Goal: Information Seeking & Learning: Learn about a topic

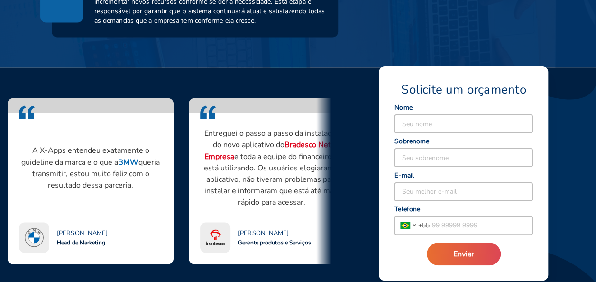
scroll to position [806, 0]
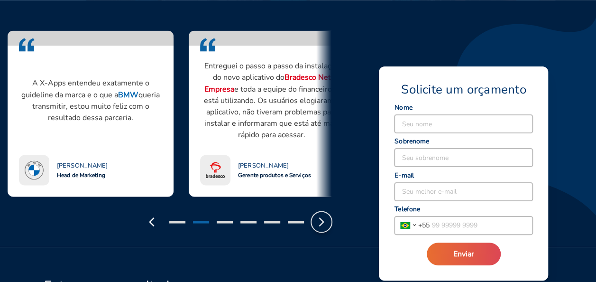
click at [323, 225] on icon "button" at bounding box center [321, 221] width 15 height 15
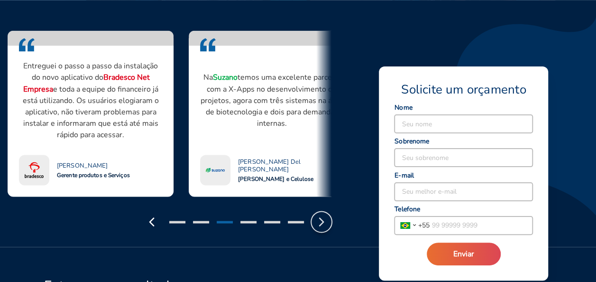
click at [323, 225] on icon "button" at bounding box center [321, 221] width 15 height 15
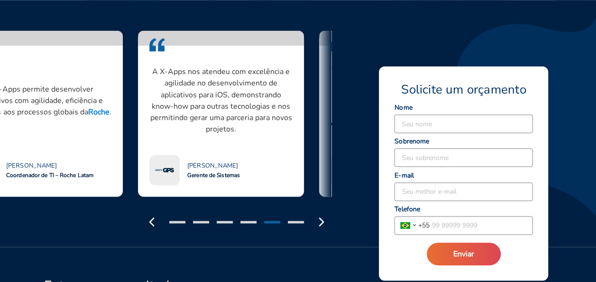
drag, startPoint x: 73, startPoint y: 86, endPoint x: 15, endPoint y: 86, distance: 58.3
click at [16, 86] on p "A X-Apps permite desenvolver aplicativos com agilidade, eficiência e alinhados …" at bounding box center [39, 100] width 143 height 34
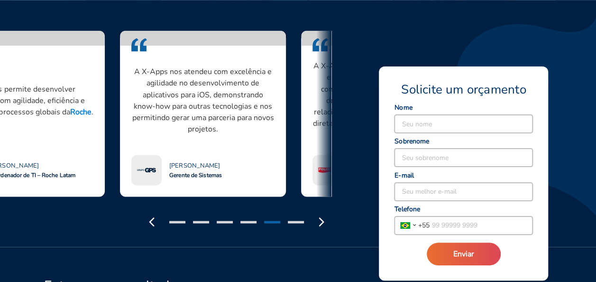
drag, startPoint x: 240, startPoint y: 105, endPoint x: 111, endPoint y: 108, distance: 129.5
click at [131, 107] on p "A X-Apps nos atendeu com excelência e agilidade no desenvolvimento de aplicativ…" at bounding box center [202, 100] width 143 height 68
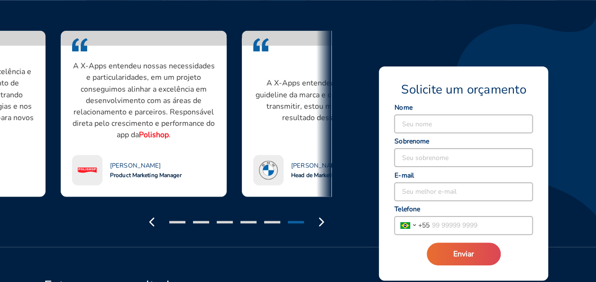
drag, startPoint x: 279, startPoint y: 107, endPoint x: 115, endPoint y: 107, distance: 164.1
click at [132, 107] on p "A X-Apps entendeu nossas necessidades e particularidades, em um projeto consegu…" at bounding box center [143, 100] width 143 height 80
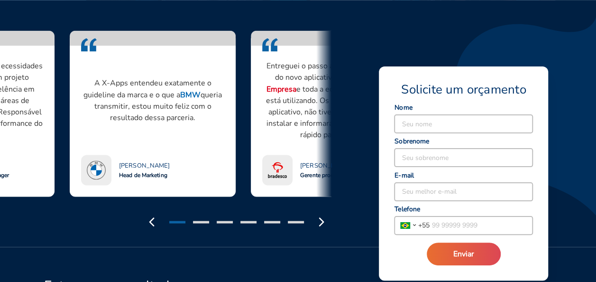
drag, startPoint x: 285, startPoint y: 100, endPoint x: 121, endPoint y: 100, distance: 163.6
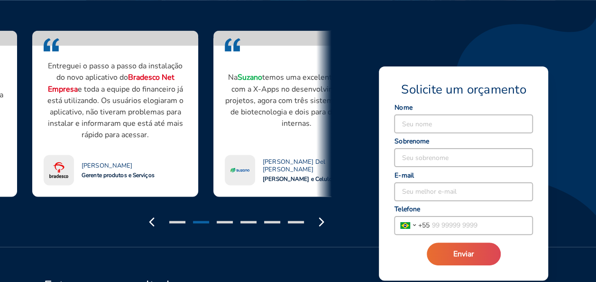
drag, startPoint x: 298, startPoint y: 107, endPoint x: 101, endPoint y: 125, distance: 198.6
click at [113, 124] on p "Entreguei o passo a passo da instalação do novo aplicativo do Bradesco Net Empr…" at bounding box center [115, 100] width 143 height 80
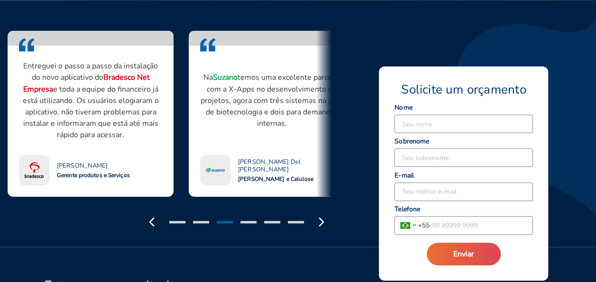
drag, startPoint x: 271, startPoint y: 102, endPoint x: 152, endPoint y: 117, distance: 119.9
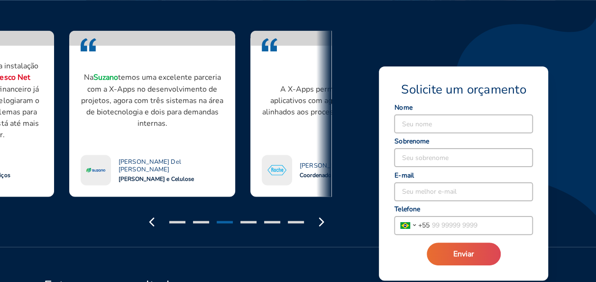
drag, startPoint x: 265, startPoint y: 112, endPoint x: 104, endPoint y: 120, distance: 160.9
click at [104, 120] on p "Na Suzano temos uma excelente parceria com a X-Apps no desenvolvimento de proje…" at bounding box center [152, 100] width 143 height 57
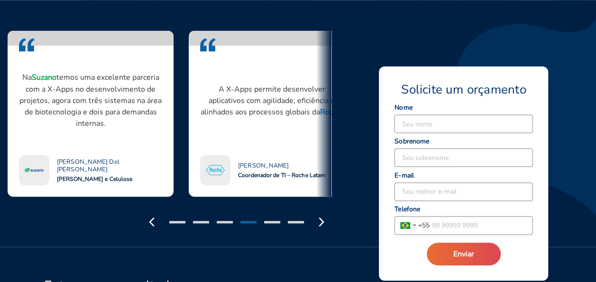
drag, startPoint x: 257, startPoint y: 102, endPoint x: 154, endPoint y: 105, distance: 103.0
click at [200, 105] on p "A X-Apps permite desenvolver aplicativos com agilidade, eficiência e alinhados …" at bounding box center [271, 100] width 143 height 34
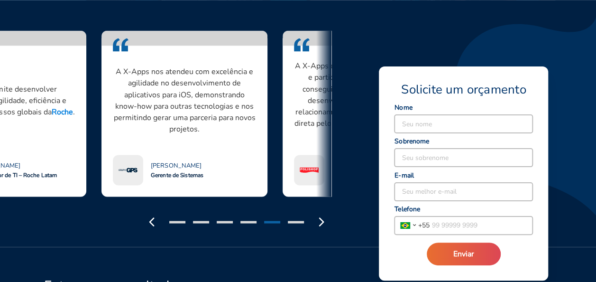
drag, startPoint x: 258, startPoint y: 89, endPoint x: 146, endPoint y: 102, distance: 113.1
click at [149, 102] on p "A X-Apps nos atendeu com excelência e agilidade no desenvolvimento de aplicativ…" at bounding box center [184, 100] width 143 height 68
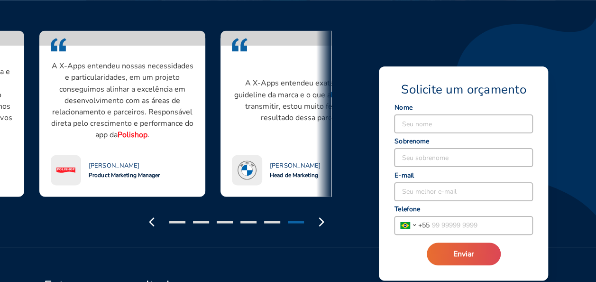
drag, startPoint x: 290, startPoint y: 93, endPoint x: 115, endPoint y: 102, distance: 175.3
click at [117, 102] on p "A X-Apps entendeu nossas necessidades e particularidades, em um projeto consegu…" at bounding box center [122, 100] width 143 height 80
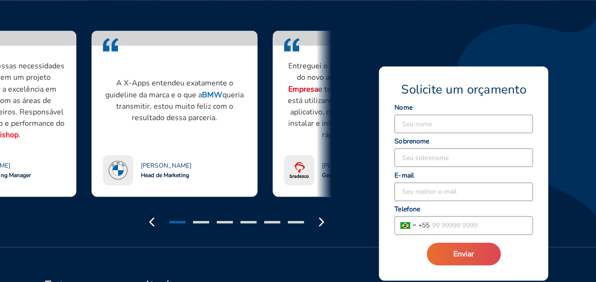
drag, startPoint x: 253, startPoint y: 108, endPoint x: 119, endPoint y: 110, distance: 134.2
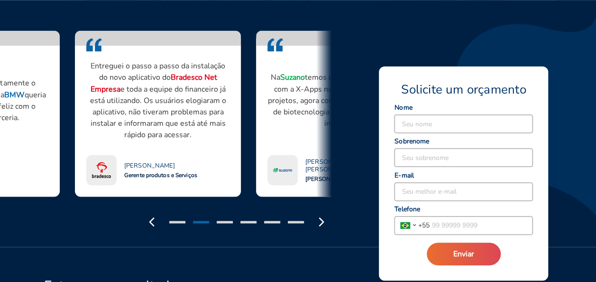
drag, startPoint x: 274, startPoint y: 120, endPoint x: 146, endPoint y: 125, distance: 128.2
click at [148, 124] on p "Entreguei o passo a passo da instalação do novo aplicativo do Bradesco Net Empr…" at bounding box center [157, 100] width 143 height 80
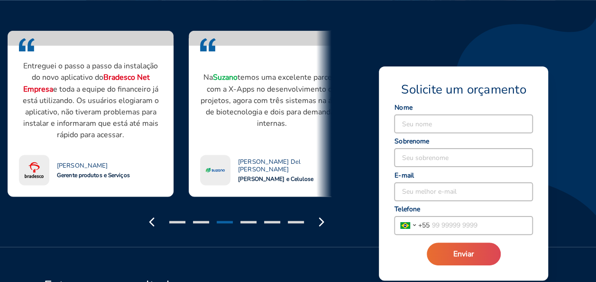
drag, startPoint x: 263, startPoint y: 126, endPoint x: 148, endPoint y: 129, distance: 114.3
click at [200, 129] on div "Na Suzano temos uma excelente parceria com a X-Apps no desenvolvimento de proje…" at bounding box center [271, 100] width 143 height 86
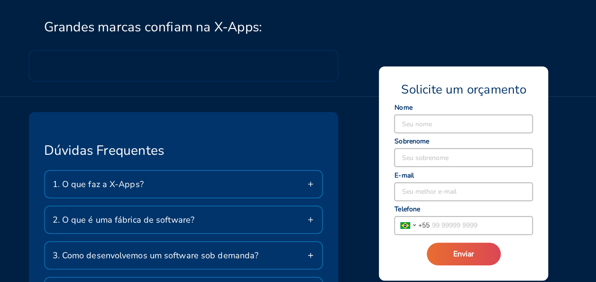
scroll to position [1565, 0]
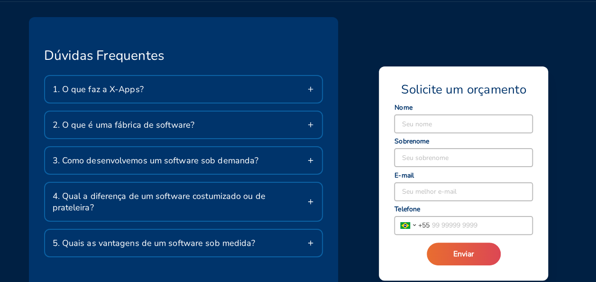
click at [310, 83] on div "1. O que faz a X-Apps?" at bounding box center [183, 89] width 277 height 27
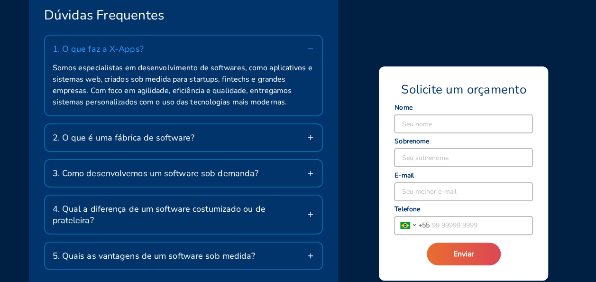
scroll to position [1660, 0]
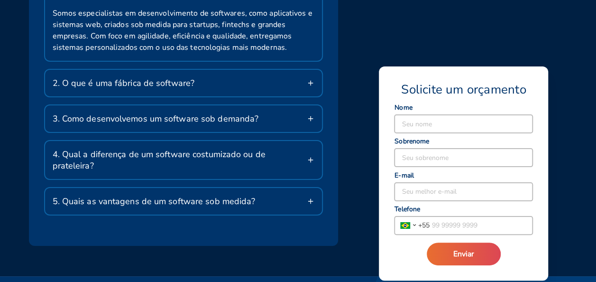
click at [312, 116] on icon at bounding box center [311, 119] width 8 height 8
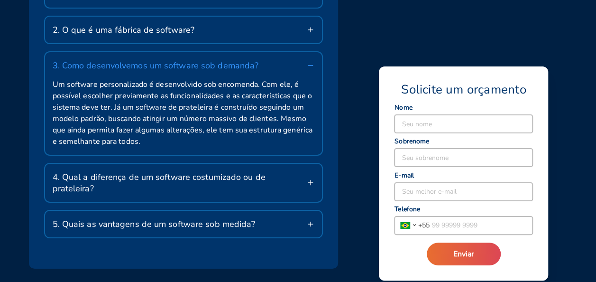
click at [312, 179] on icon at bounding box center [311, 183] width 8 height 8
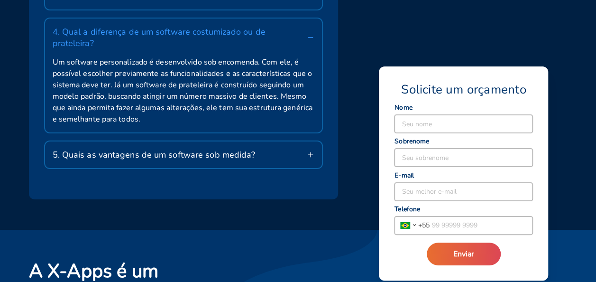
scroll to position [1755, 0]
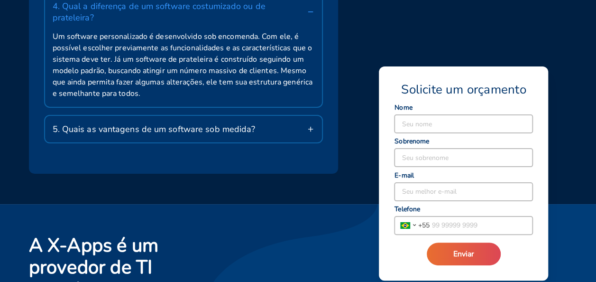
click at [311, 125] on icon at bounding box center [311, 129] width 8 height 8
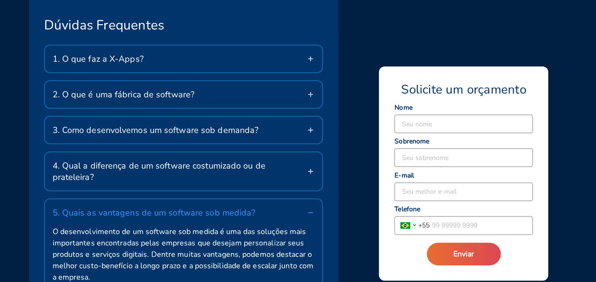
scroll to position [1518, 0]
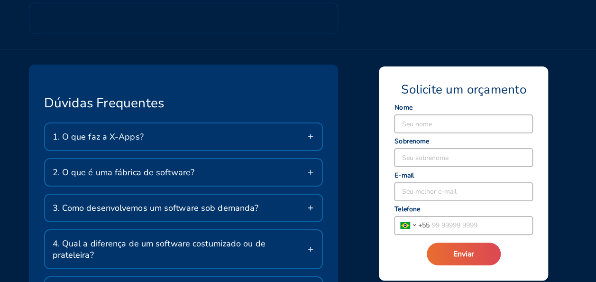
click at [310, 169] on icon at bounding box center [311, 172] width 8 height 8
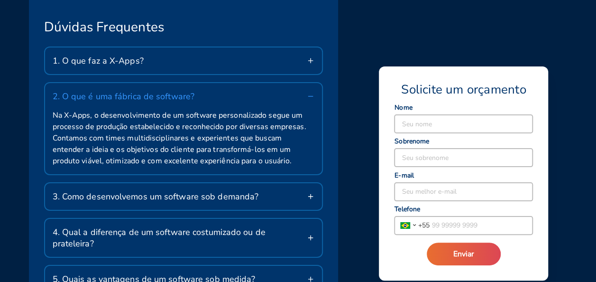
scroll to position [1613, 0]
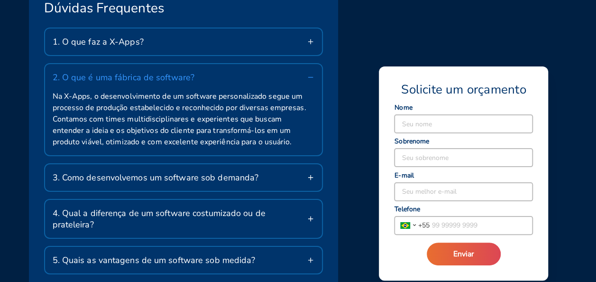
click at [318, 178] on div "3. Como desenvolvemos um software sob demanda?" at bounding box center [183, 177] width 277 height 27
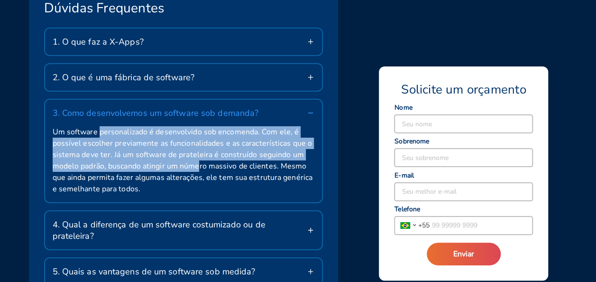
drag, startPoint x: 103, startPoint y: 131, endPoint x: 197, endPoint y: 161, distance: 99.0
click at [199, 161] on span "Um software personalizado é desenvolvido sob encomenda. Com ele, é possível esc…" at bounding box center [184, 160] width 262 height 68
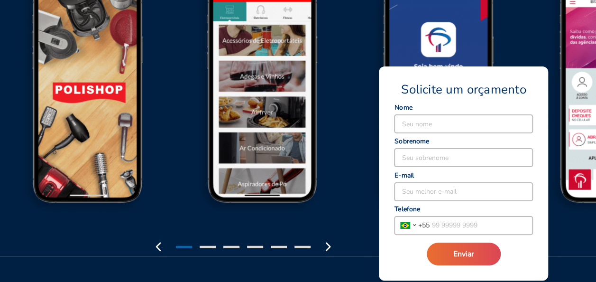
scroll to position [1191, 0]
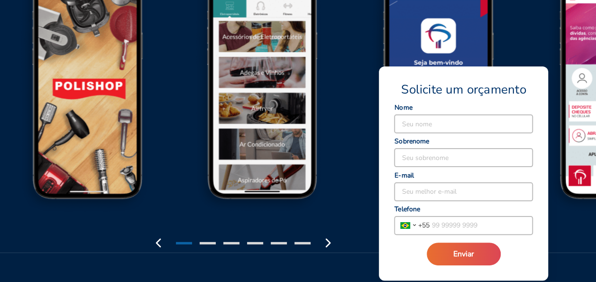
drag, startPoint x: 335, startPoint y: 86, endPoint x: 197, endPoint y: 92, distance: 137.7
drag, startPoint x: 238, startPoint y: 90, endPoint x: 90, endPoint y: 88, distance: 147.5
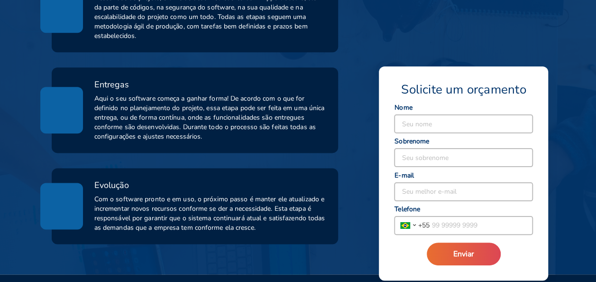
scroll to position [427, 0]
